Goal: Book appointment/travel/reservation

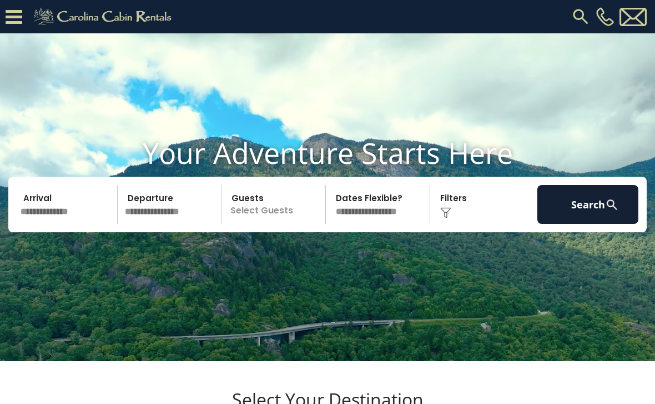
click at [452, 224] on div "Click to Choose" at bounding box center [484, 204] width 101 height 39
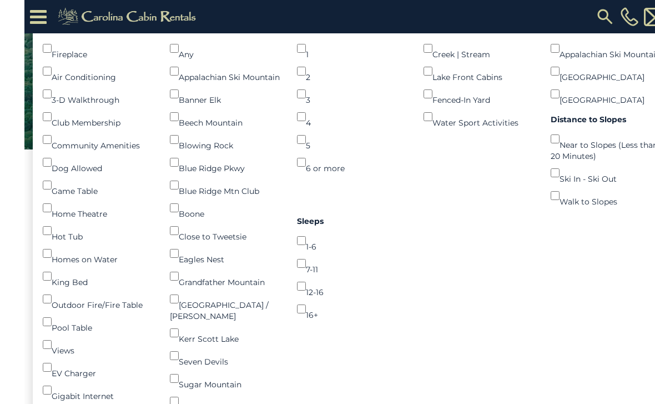
scroll to position [176, 0]
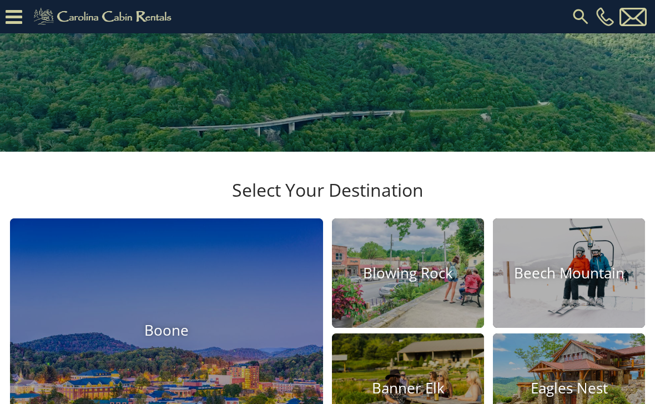
click at [413, 282] on h4 "Blowing Rock" at bounding box center [408, 272] width 152 height 17
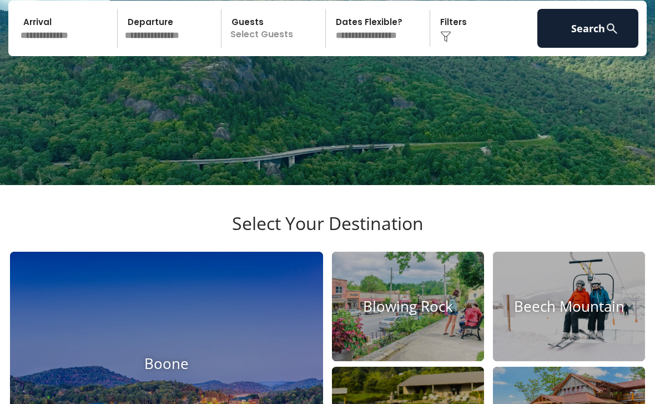
scroll to position [198, 0]
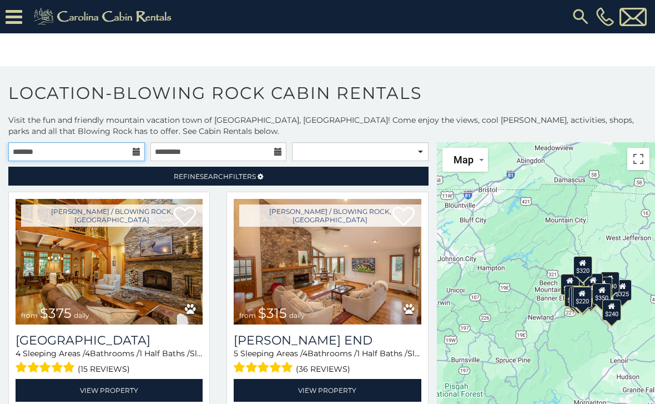
click at [129, 153] on input "text" at bounding box center [76, 151] width 137 height 19
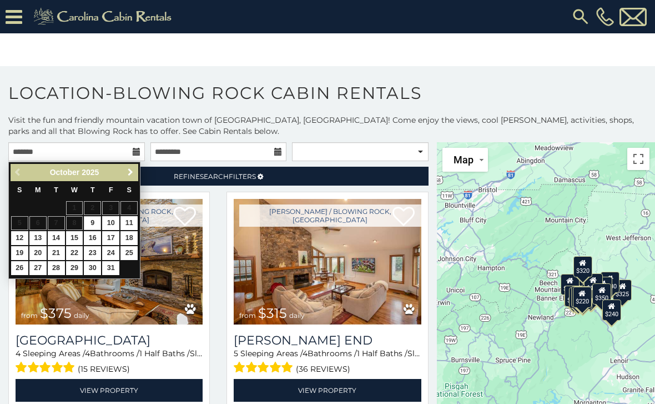
click at [132, 173] on span "Next" at bounding box center [130, 172] width 9 height 9
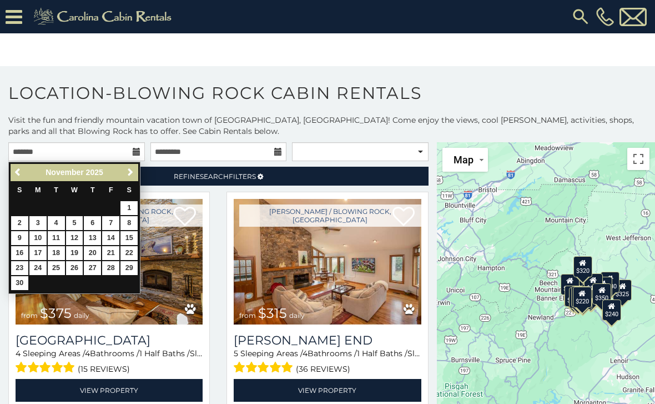
click at [130, 171] on span "Next" at bounding box center [130, 172] width 9 height 9
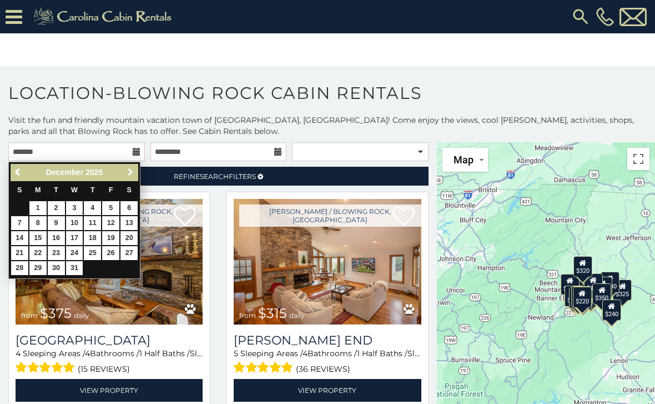
click at [130, 171] on span "Next" at bounding box center [130, 172] width 9 height 9
click at [128, 171] on span "Next" at bounding box center [130, 172] width 9 height 9
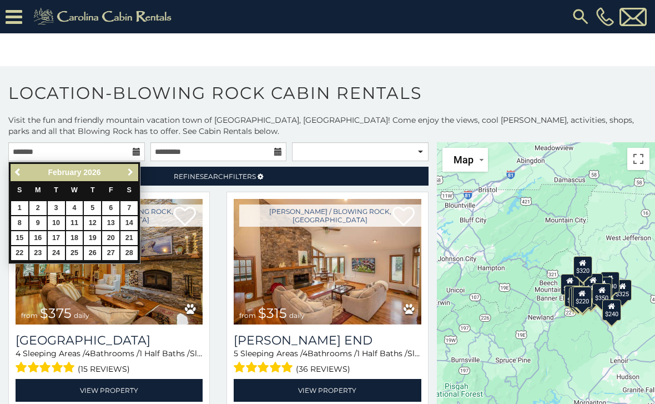
click at [128, 171] on span "Next" at bounding box center [130, 172] width 9 height 9
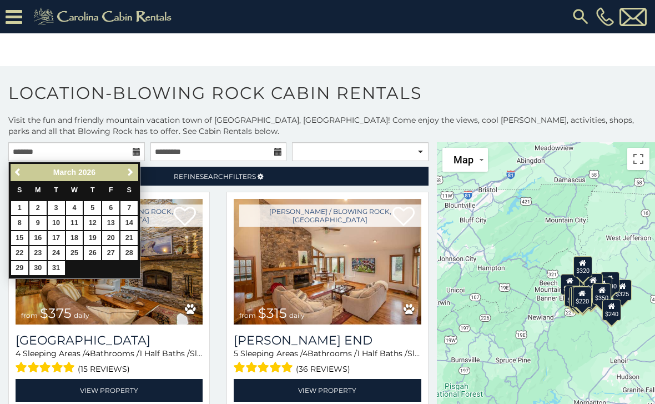
click at [129, 169] on span "Next" at bounding box center [130, 172] width 9 height 9
click at [128, 168] on span "Next" at bounding box center [130, 172] width 9 height 9
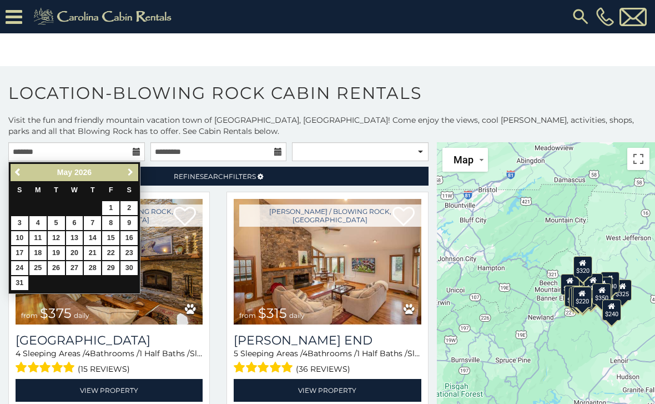
click at [130, 168] on span "Next" at bounding box center [130, 172] width 9 height 9
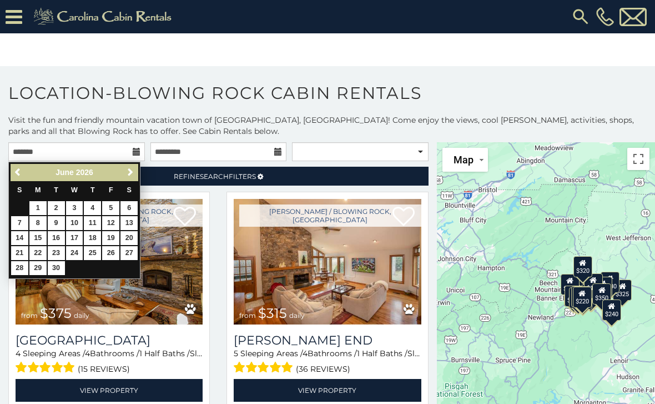
click at [16, 239] on link "14" at bounding box center [19, 238] width 17 height 14
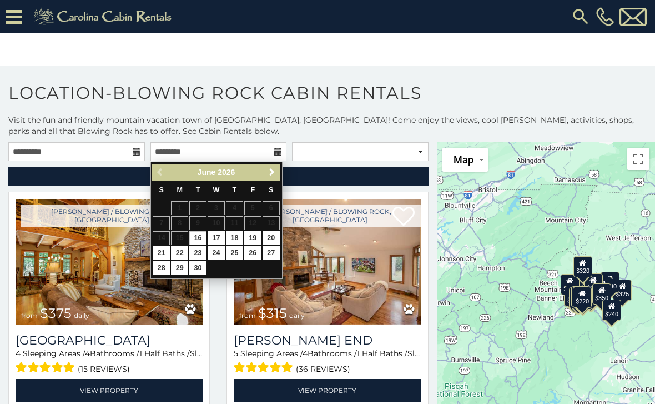
click at [272, 174] on span "Next" at bounding box center [272, 172] width 9 height 9
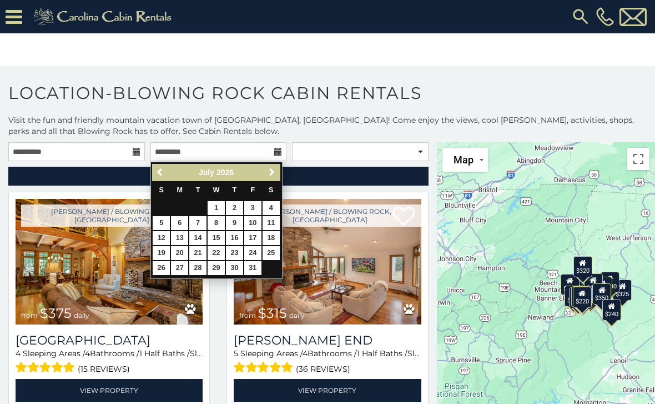
click at [163, 172] on span "Previous" at bounding box center [160, 172] width 9 height 9
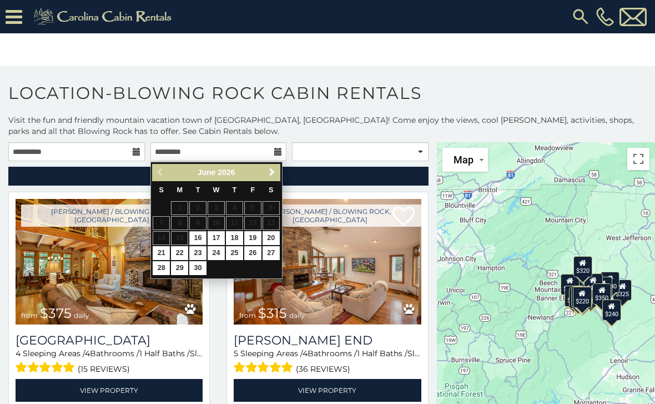
click at [164, 170] on div "Previous Next June 2026" at bounding box center [216, 172] width 128 height 17
click at [272, 173] on span "Next" at bounding box center [272, 172] width 9 height 9
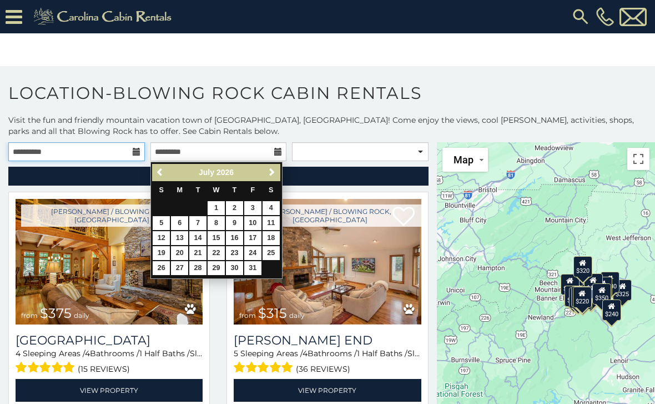
click at [132, 149] on input "**********" at bounding box center [76, 151] width 137 height 19
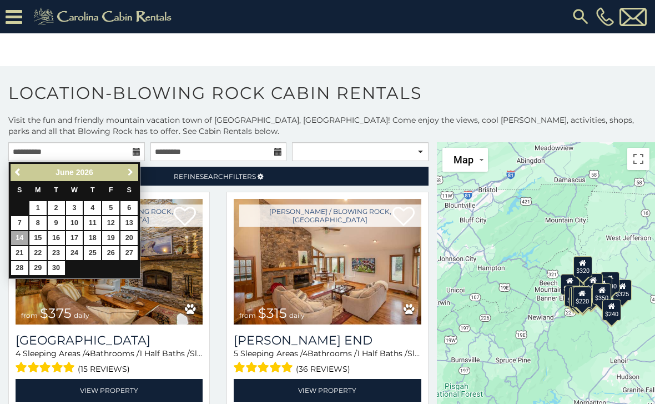
click at [127, 171] on span "Next" at bounding box center [130, 172] width 9 height 9
click at [124, 166] on link "Next" at bounding box center [130, 173] width 14 height 14
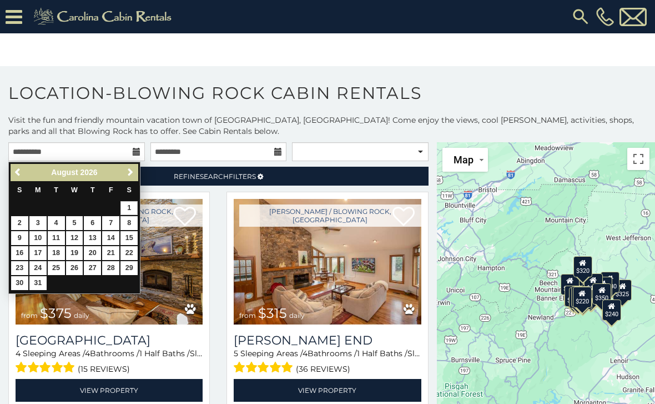
click at [128, 207] on link "1" at bounding box center [129, 208] width 17 height 14
type input "**********"
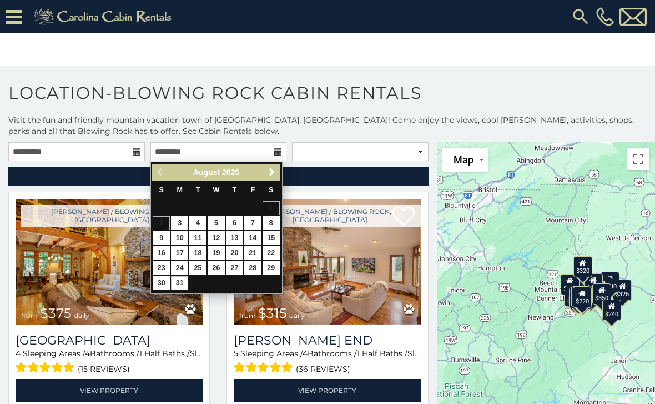
click at [181, 284] on link "31" at bounding box center [179, 283] width 17 height 14
type input "**********"
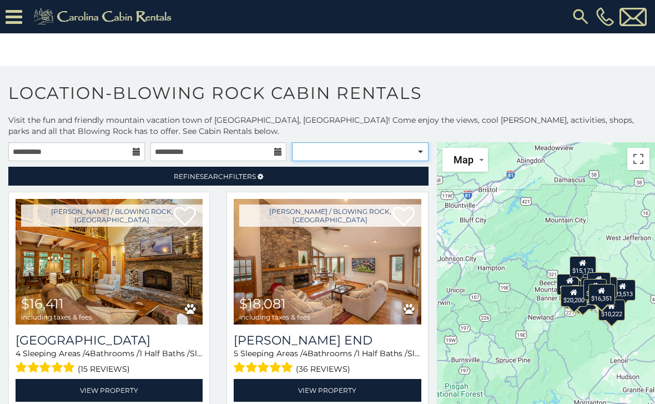
click at [419, 151] on select "**********" at bounding box center [360, 151] width 137 height 19
select select "*********"
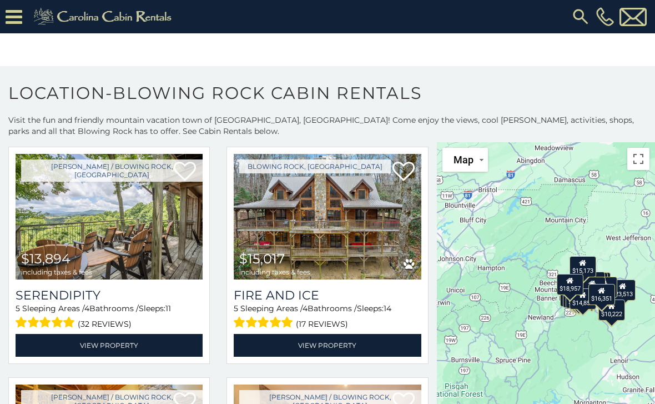
scroll to position [42, 0]
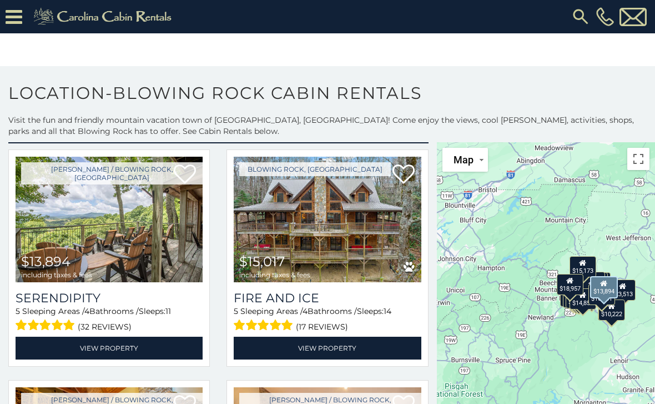
click at [56, 345] on link "View Property" at bounding box center [109, 348] width 187 height 23
click at [17, 11] on icon at bounding box center [14, 16] width 17 height 19
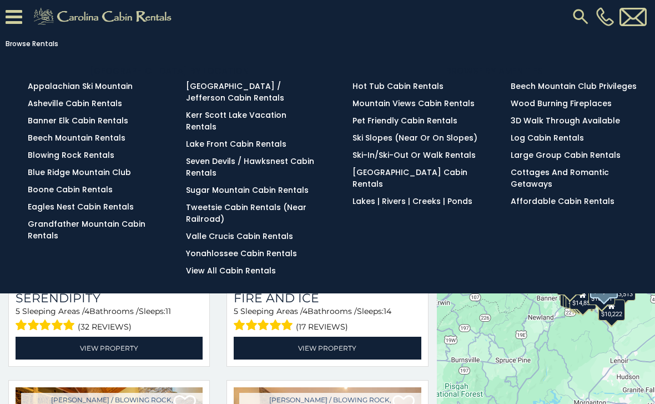
click at [40, 161] on link "Blowing Rock Rentals" at bounding box center [71, 154] width 87 height 11
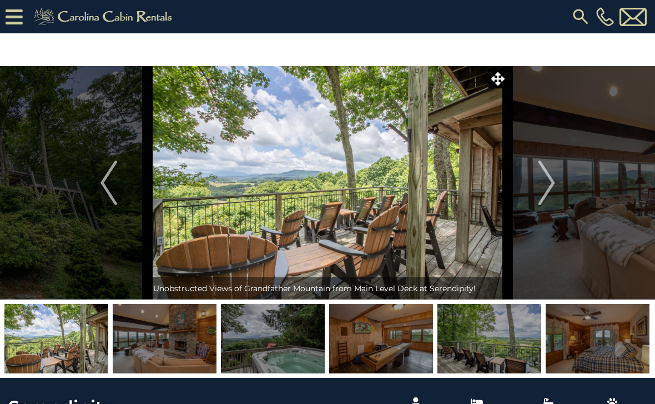
click at [118, 187] on button "Previous" at bounding box center [109, 182] width 78 height 233
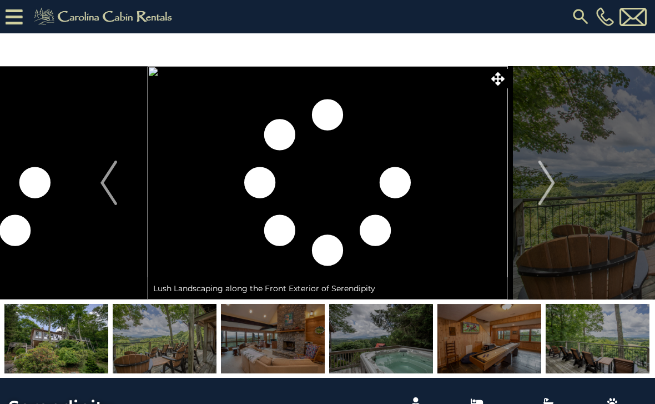
click at [114, 182] on img "Previous" at bounding box center [109, 183] width 17 height 44
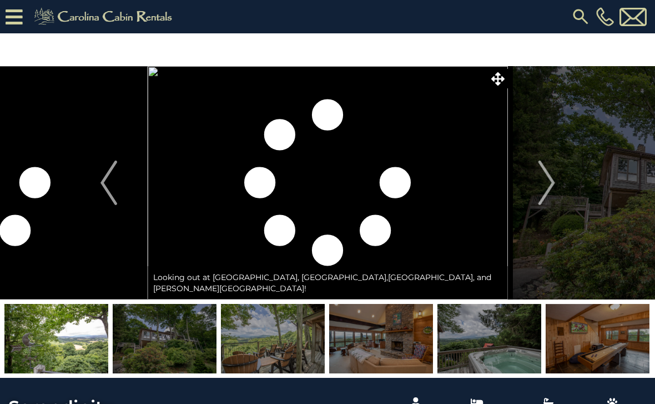
click at [56, 337] on img at bounding box center [56, 338] width 104 height 69
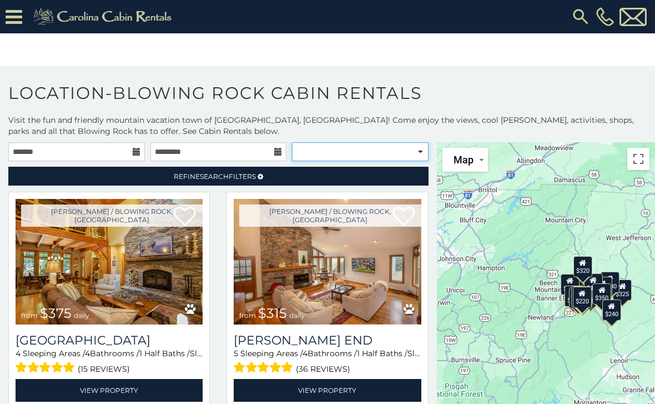
click at [418, 152] on select "**********" at bounding box center [360, 151] width 137 height 19
click at [17, 13] on icon at bounding box center [14, 16] width 17 height 19
